Goal: Task Accomplishment & Management: Manage account settings

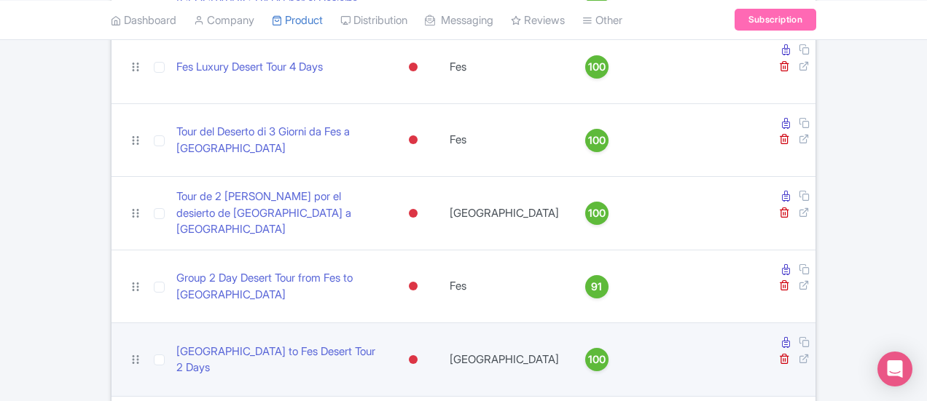
scroll to position [437, 0]
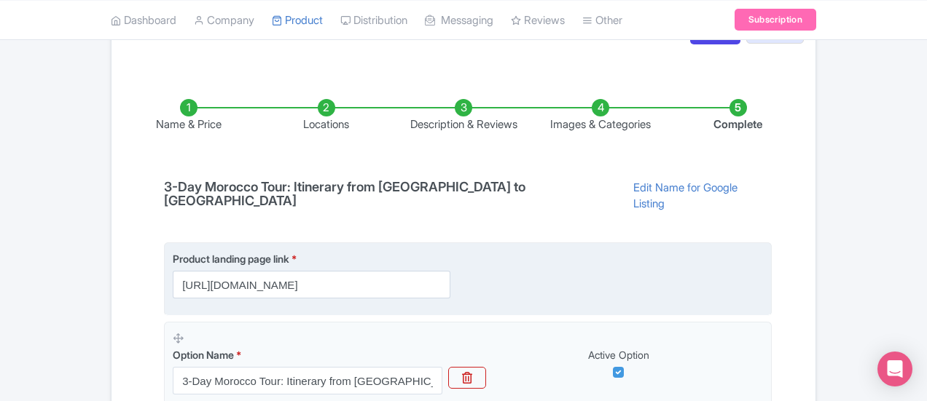
scroll to position [291, 0]
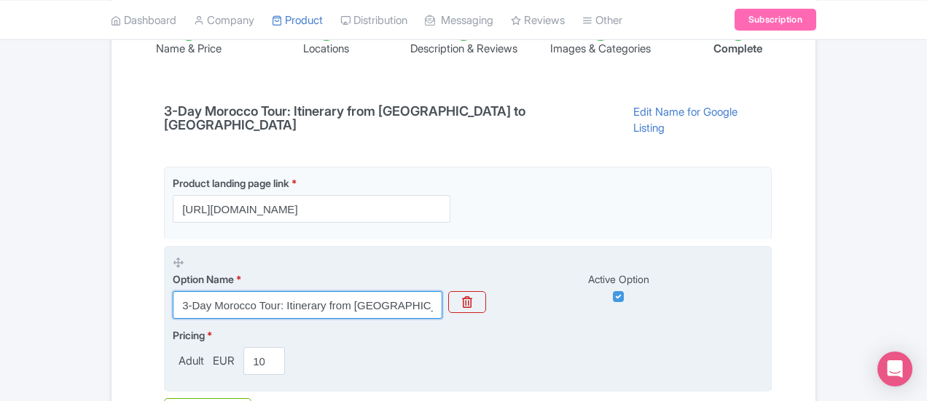
click at [353, 291] on input "3-Day Morocco Tour: Itinerary from [GEOGRAPHIC_DATA] to [GEOGRAPHIC_DATA]" at bounding box center [308, 305] width 270 height 28
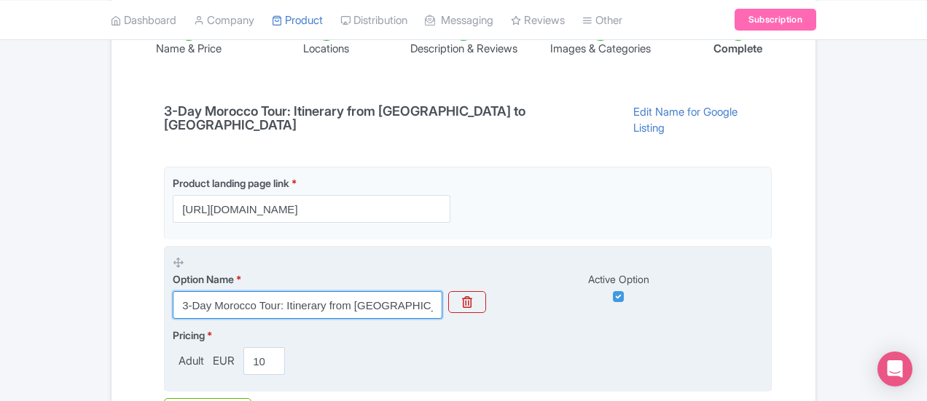
click at [353, 291] on input "3-Day Morocco Tour: Itinerary from [GEOGRAPHIC_DATA] to [GEOGRAPHIC_DATA]" at bounding box center [308, 305] width 270 height 28
click at [255, 291] on input "3-Day Morocco Tour: Itinerary from [GEOGRAPHIC_DATA] to [GEOGRAPHIC_DATA]" at bounding box center [308, 305] width 270 height 28
paste input "Morocco Small Group tours: 3 Days From [GEOGRAPHIC_DATA]"
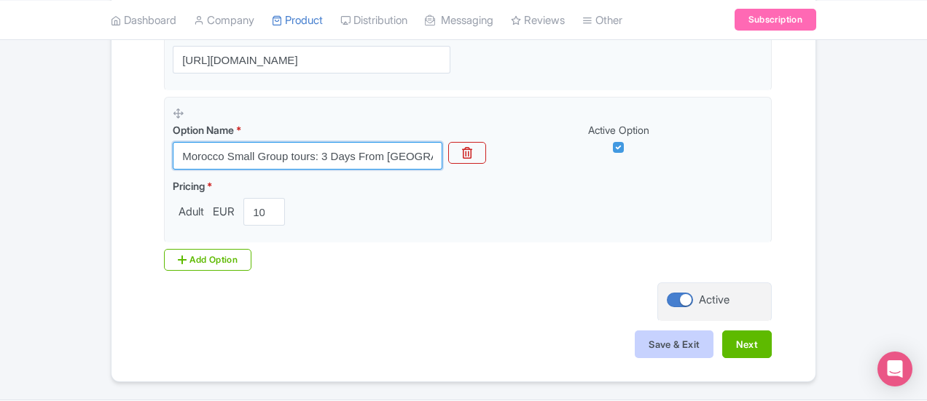
scroll to position [442, 0]
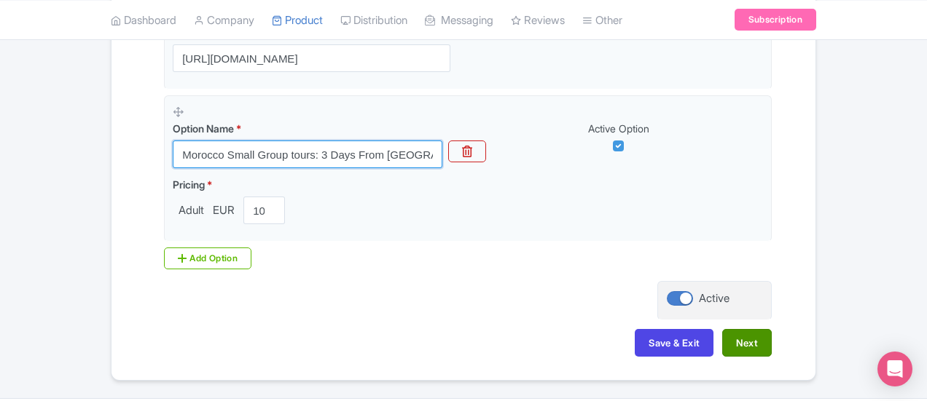
type input "Morocco Small Group tours: 3 Days From [GEOGRAPHIC_DATA]"
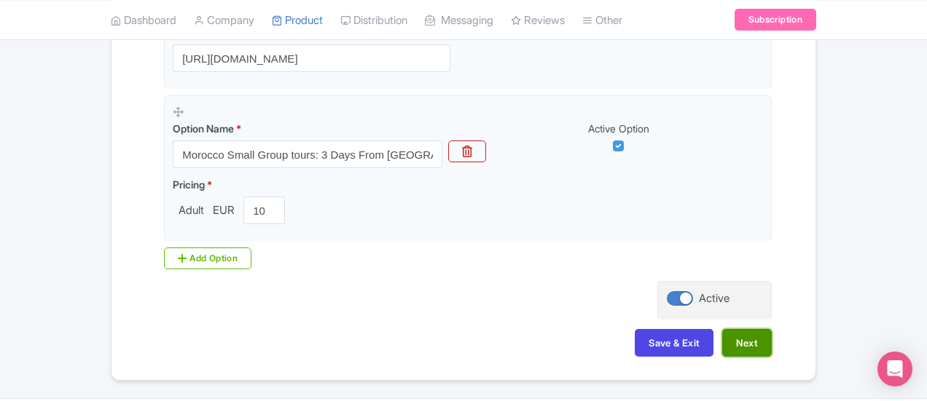
click at [772, 329] on button "Next" at bounding box center [747, 343] width 50 height 28
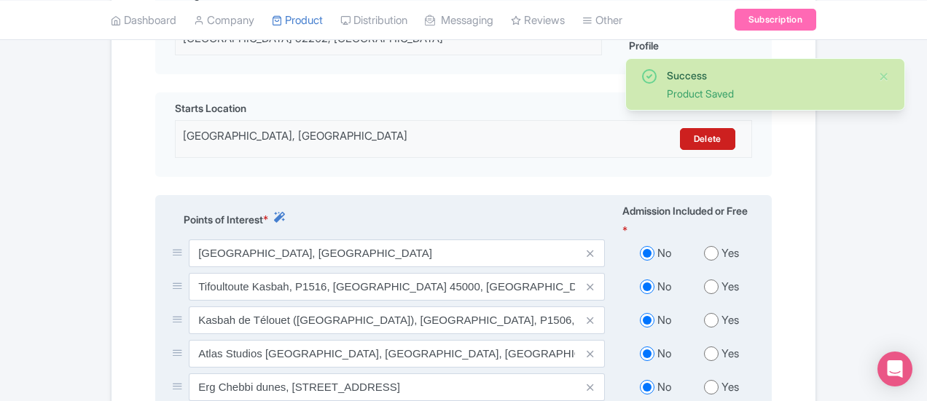
scroll to position [737, 0]
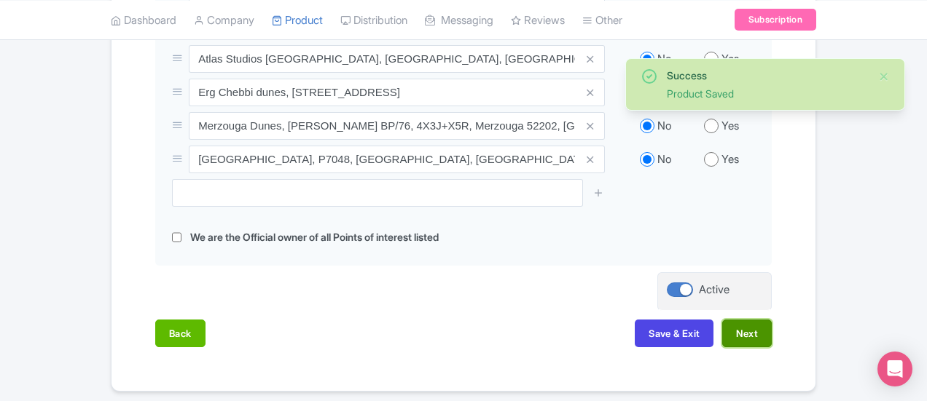
click at [772, 320] on button "Next" at bounding box center [747, 334] width 50 height 28
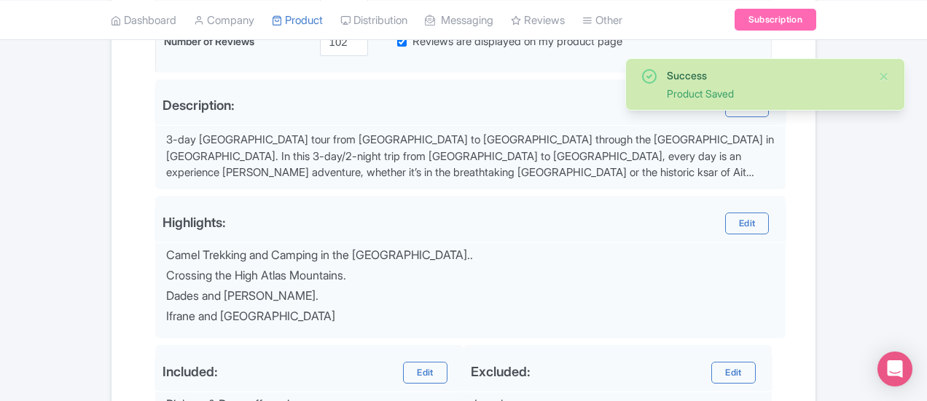
scroll to position [689, 0]
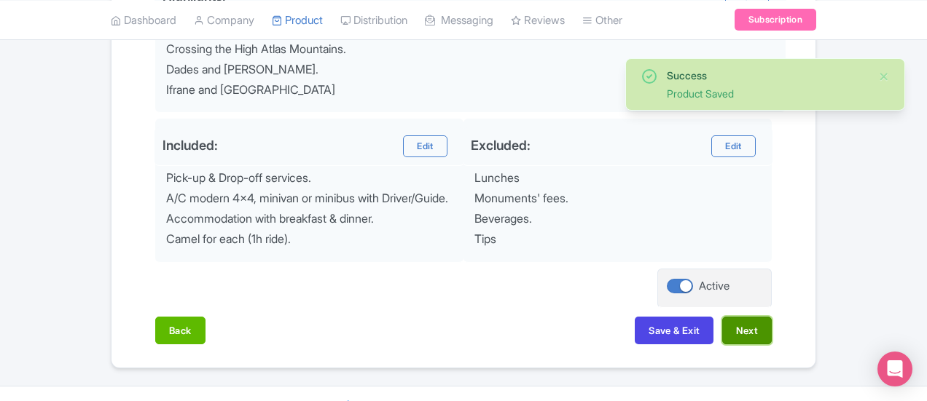
click at [772, 317] on button "Next" at bounding box center [747, 331] width 50 height 28
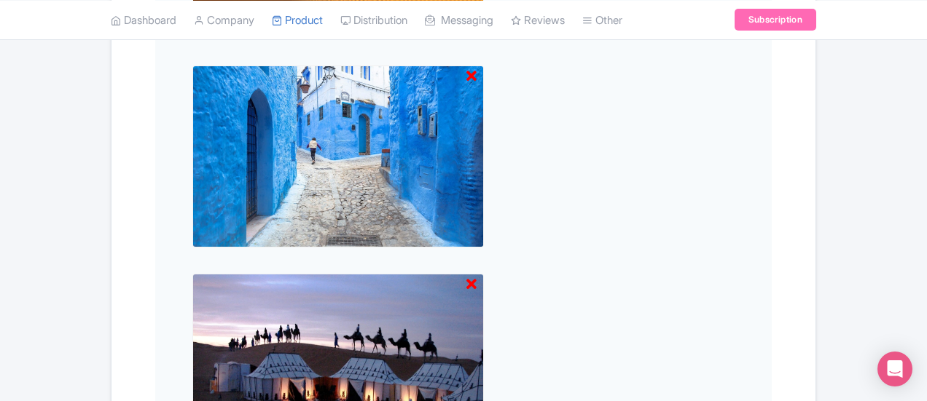
scroll to position [833, 0]
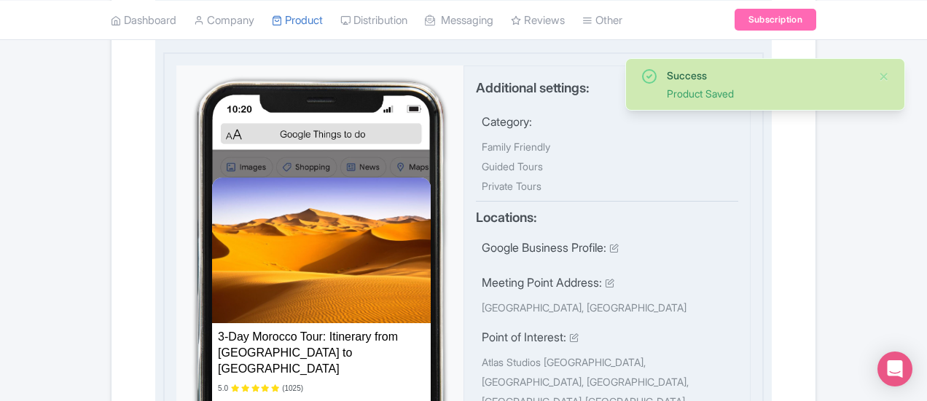
scroll to position [541, 0]
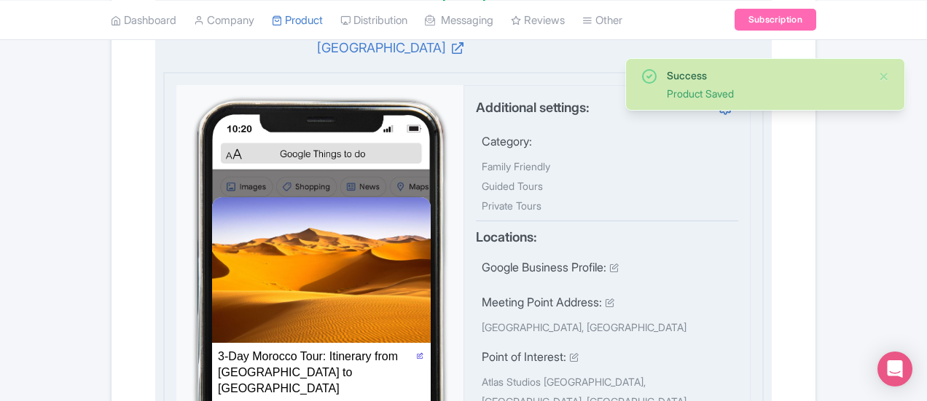
click at [417, 353] on icon at bounding box center [420, 356] width 7 height 7
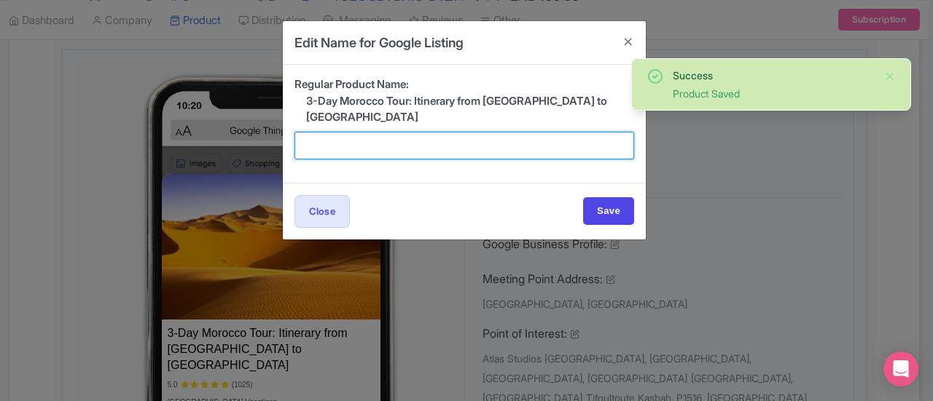
click at [422, 132] on input "text" at bounding box center [464, 146] width 340 height 28
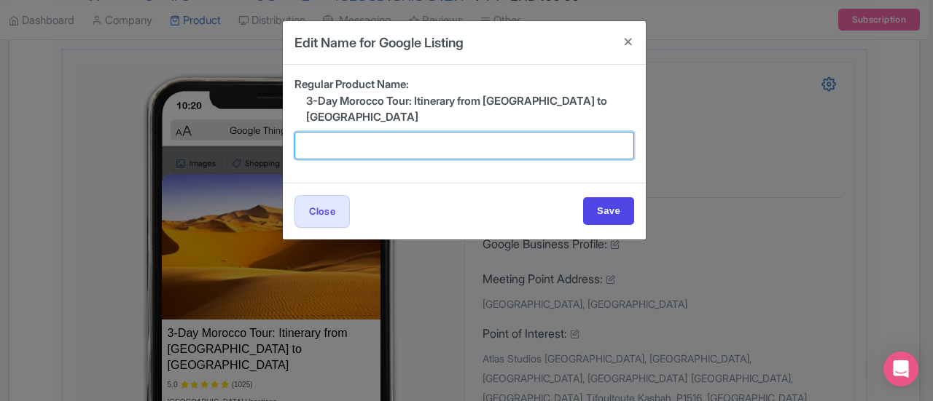
click at [424, 132] on input "text" at bounding box center [464, 146] width 340 height 28
paste input "Morocco Small Group tours: 3 Days From [GEOGRAPHIC_DATA]"
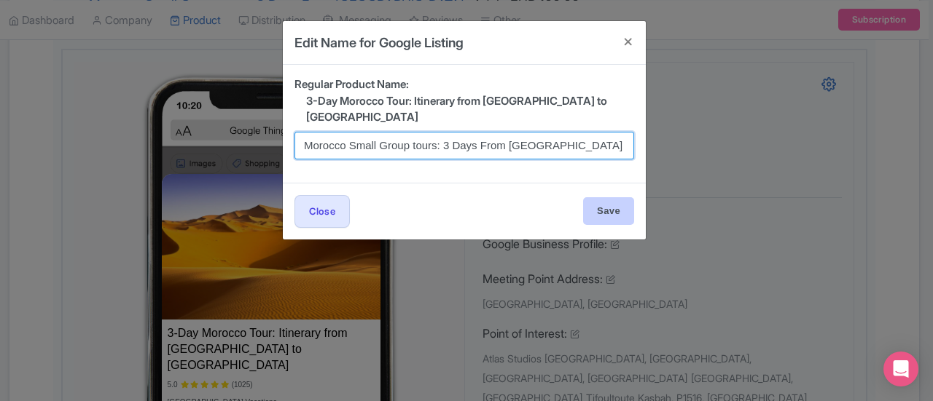
type input "Morocco Small Group tours: 3 Days From [GEOGRAPHIC_DATA]"
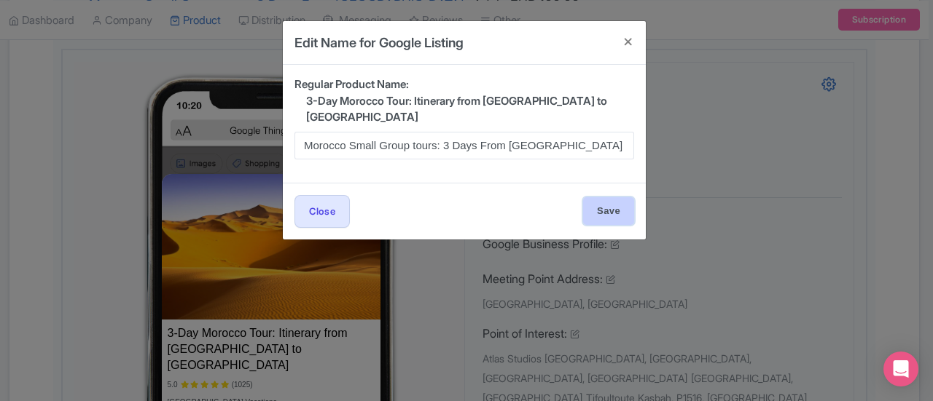
click at [606, 197] on input "Save" at bounding box center [608, 211] width 51 height 28
type input "Saving..."
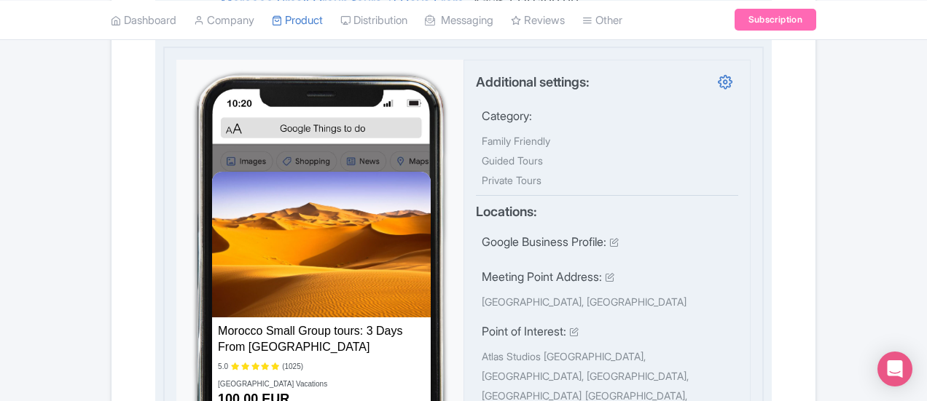
scroll to position [614, 0]
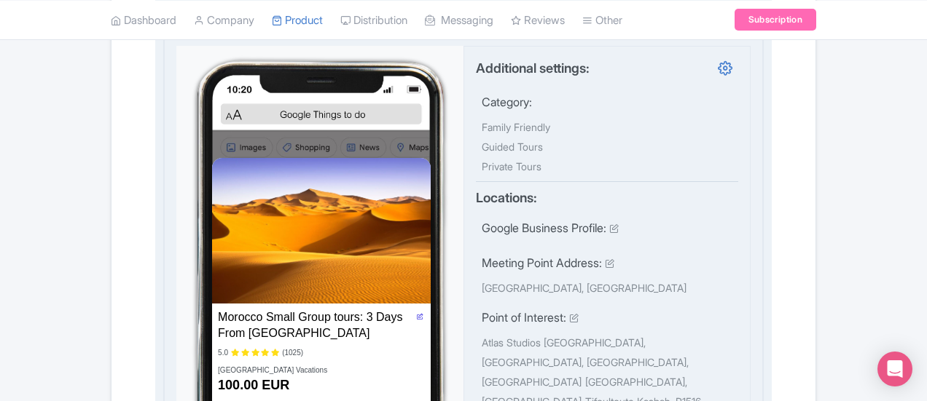
click at [417, 314] on icon at bounding box center [420, 317] width 7 height 7
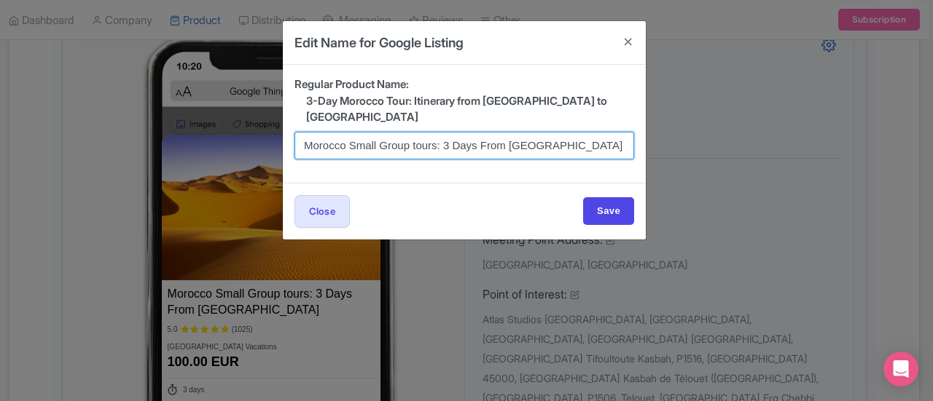
click at [414, 132] on input "Morocco Small Group tours: 3 Days From [GEOGRAPHIC_DATA]" at bounding box center [464, 146] width 340 height 28
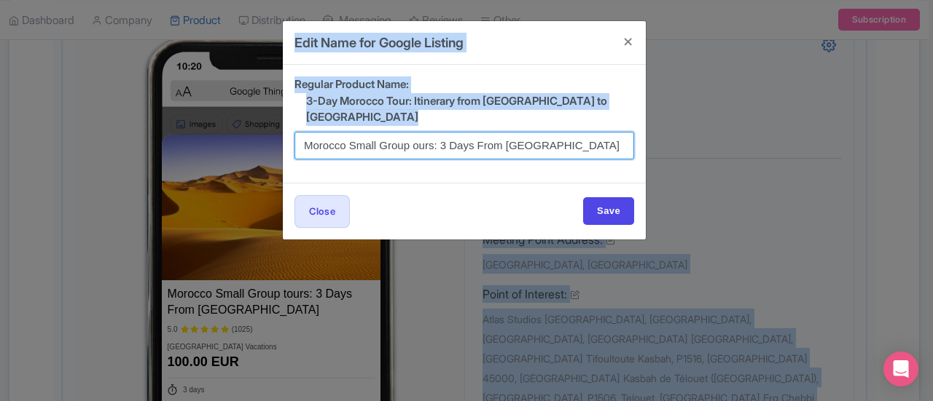
click at [414, 132] on input "Morocco Small Group ours: 3 Days From [GEOGRAPHIC_DATA]" at bounding box center [464, 146] width 340 height 28
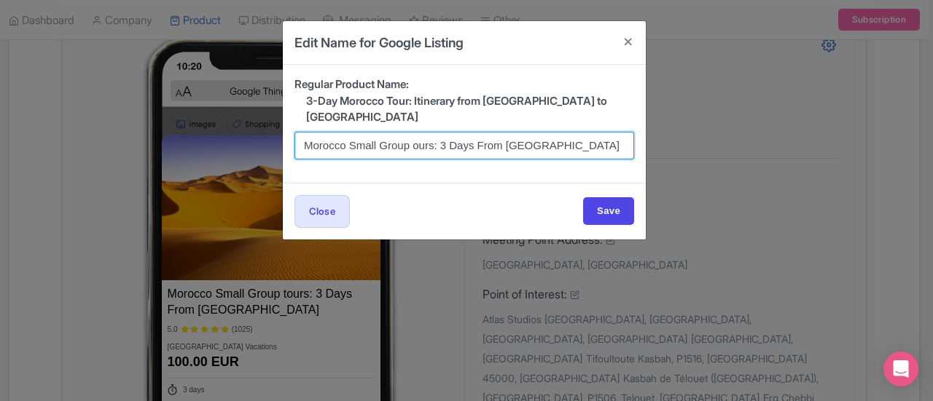
click at [414, 132] on input "Morocco Small Group ours: 3 Days From [GEOGRAPHIC_DATA]" at bounding box center [464, 146] width 340 height 28
type input "Morocco Small Group Tours: 3 Days From [GEOGRAPHIC_DATA]"
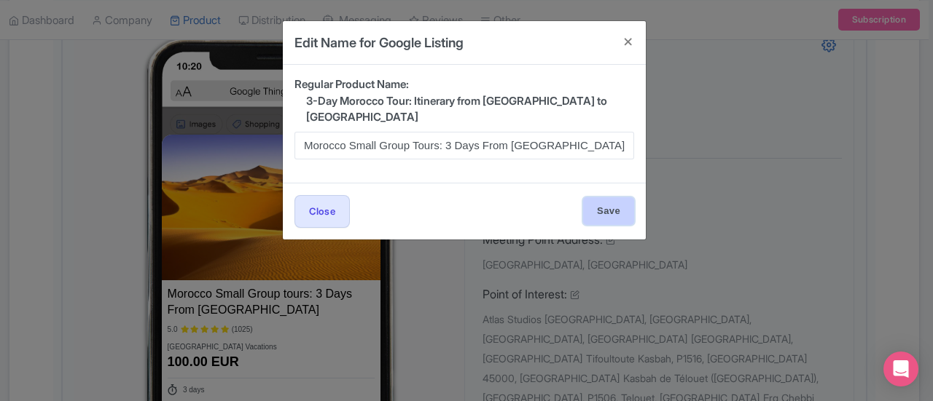
click at [608, 197] on input "Save" at bounding box center [608, 211] width 51 height 28
type input "Saving..."
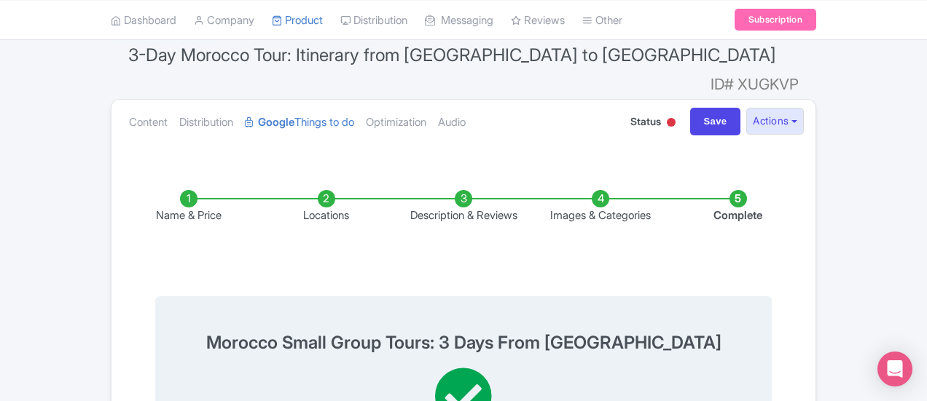
scroll to position [104, 0]
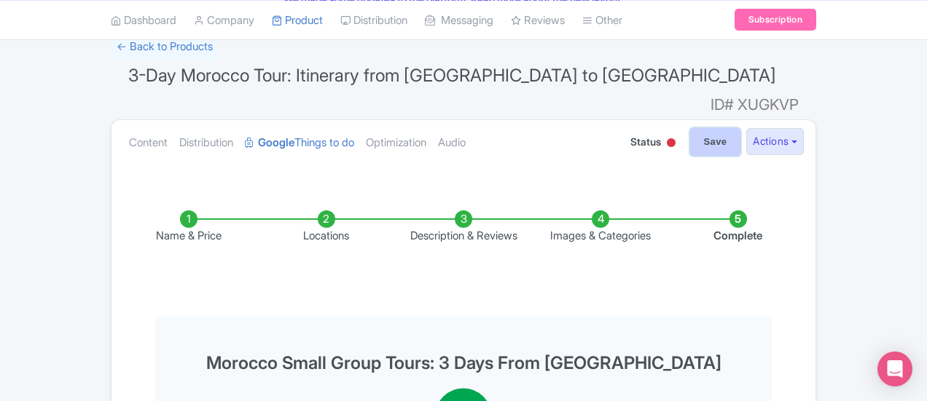
click at [741, 128] on input "Save" at bounding box center [715, 142] width 51 height 28
type input "Update Product"
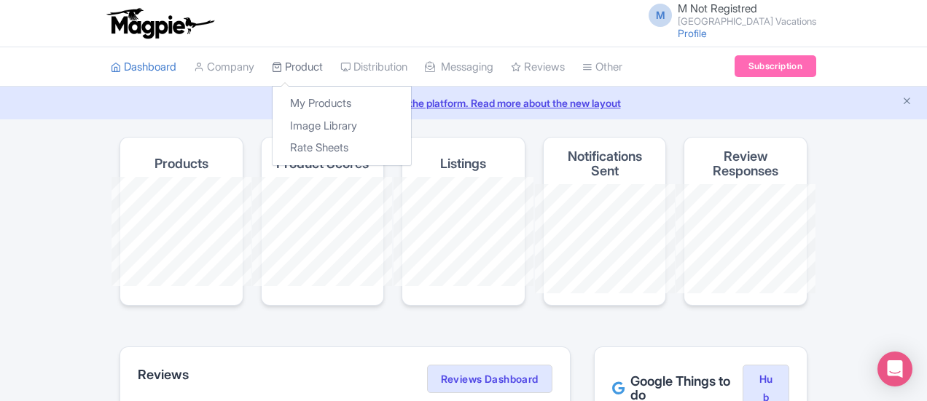
click at [272, 69] on link "Product" at bounding box center [297, 67] width 51 height 40
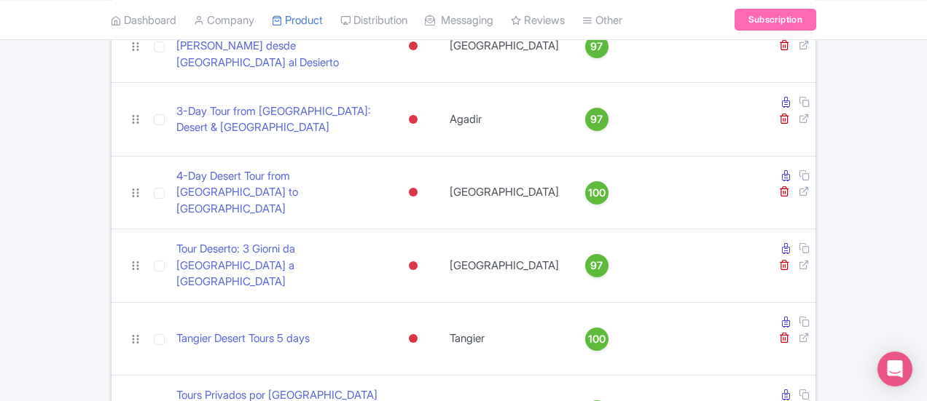
scroll to position [1312, 0]
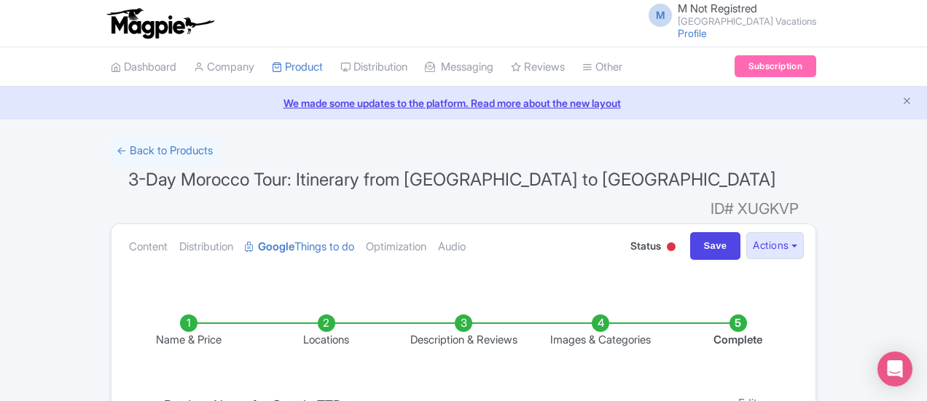
click at [807, 315] on li "Complete" at bounding box center [738, 332] width 137 height 34
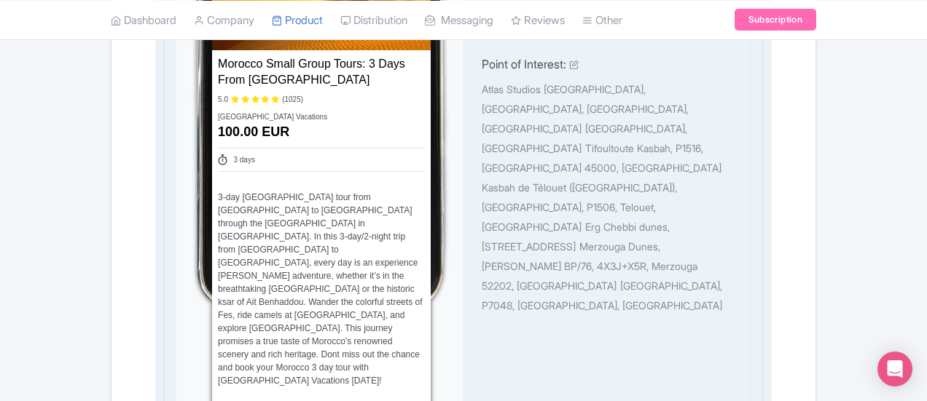
scroll to position [874, 0]
